Goal: Task Accomplishment & Management: Manage account settings

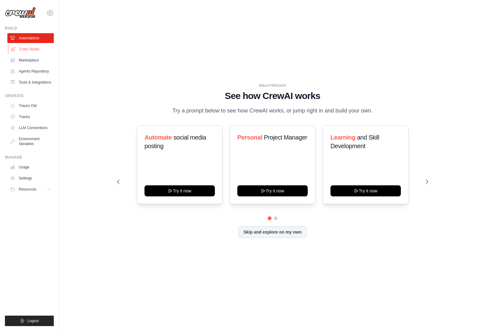
click at [25, 51] on link "Crew Studio" at bounding box center [31, 49] width 46 height 10
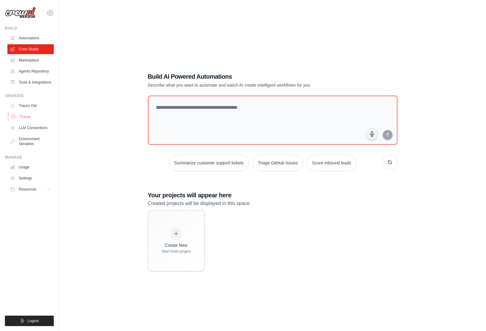
click at [25, 115] on link "Traces" at bounding box center [31, 117] width 46 height 10
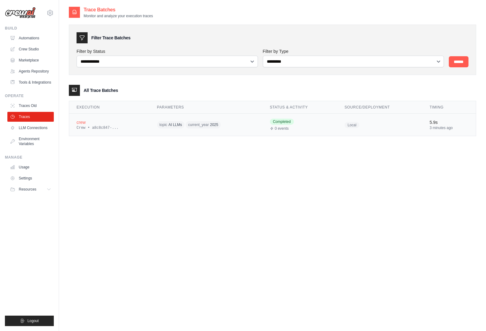
click at [109, 123] on div "crew" at bounding box center [110, 122] width 66 height 6
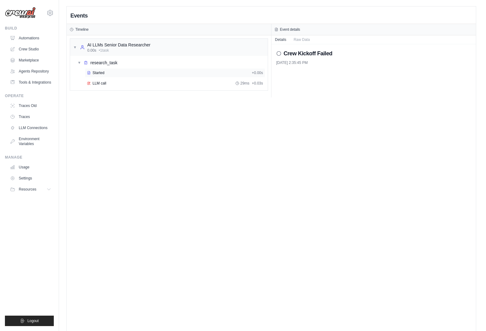
click at [106, 73] on div "Started" at bounding box center [168, 72] width 162 height 5
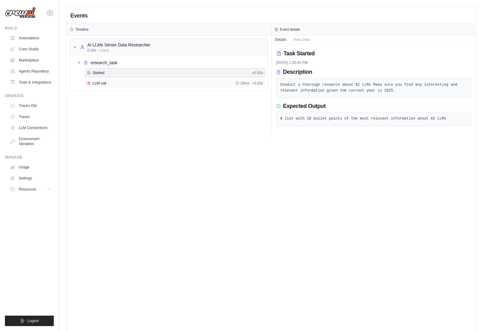
click at [130, 85] on div "LLM call 29ms + 0.03s" at bounding box center [175, 83] width 176 height 5
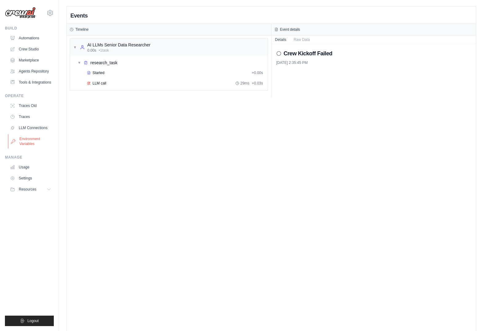
click at [36, 144] on link "Environment Variables" at bounding box center [31, 141] width 46 height 15
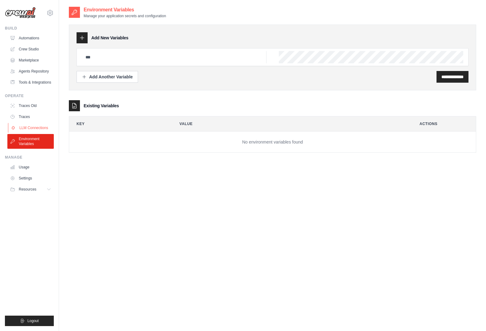
click at [35, 127] on link "LLM Connections" at bounding box center [31, 128] width 46 height 10
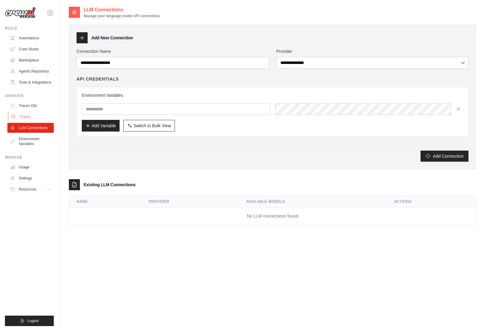
click at [40, 120] on link "Traces" at bounding box center [31, 117] width 46 height 10
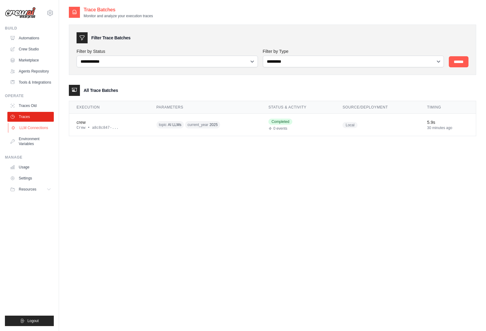
click at [34, 127] on link "LLM Connections" at bounding box center [31, 128] width 46 height 10
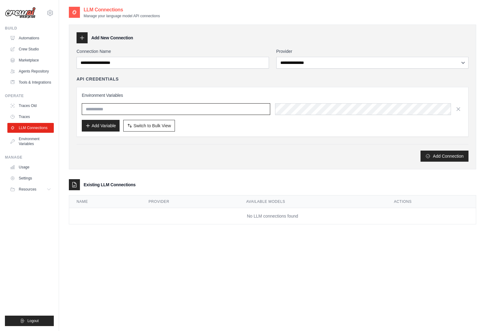
click at [153, 111] on input "text" at bounding box center [176, 109] width 189 height 12
